Goal: Navigation & Orientation: Find specific page/section

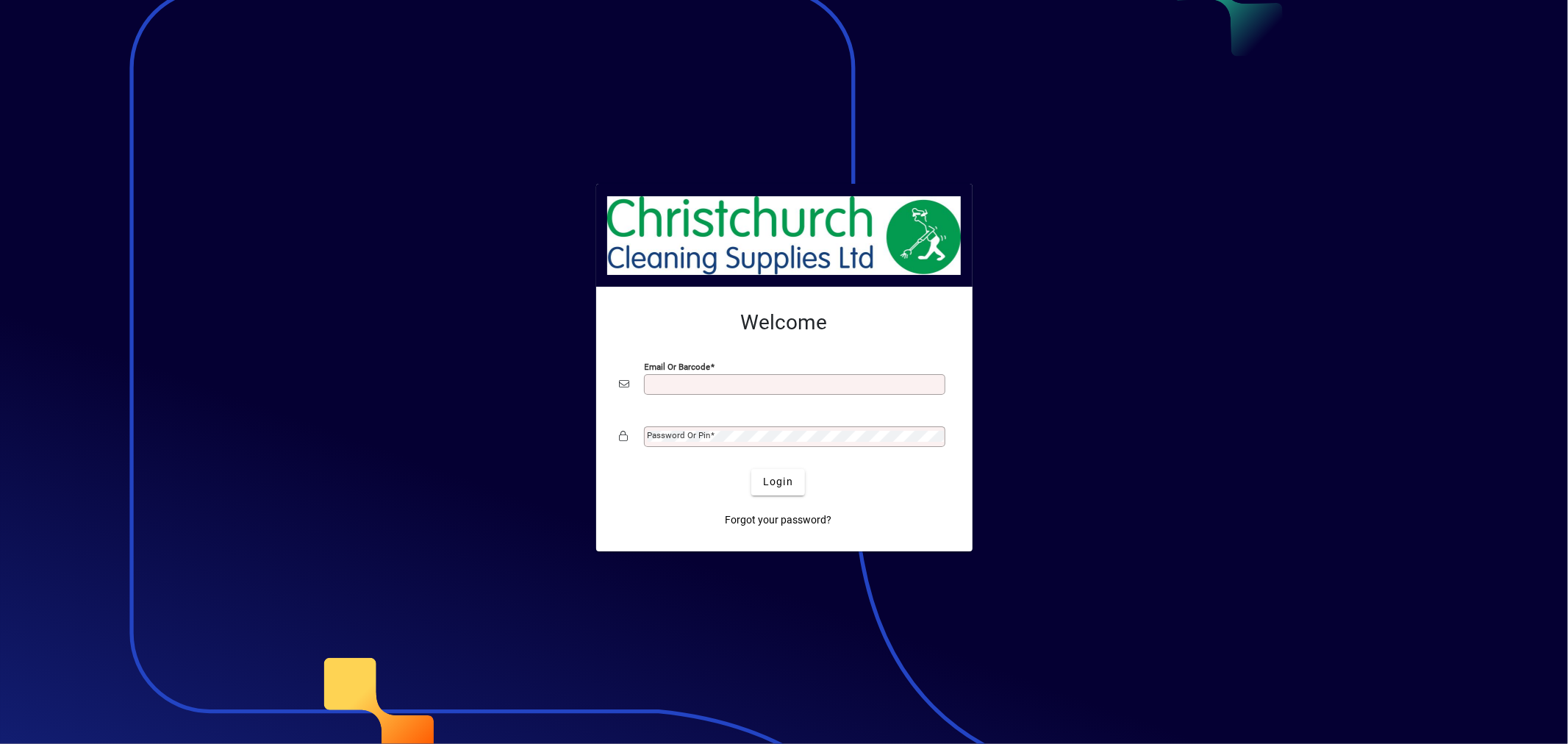
click at [732, 379] on input "Email or Barcode" at bounding box center [795, 384] width 297 height 12
type input "**********"
click at [787, 481] on span "Login" at bounding box center [778, 482] width 30 height 16
